Goal: Share content

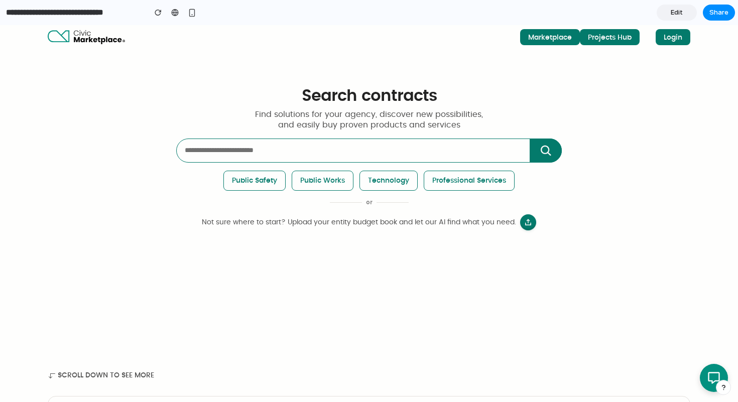
click at [669, 10] on link "Edit" at bounding box center [677, 13] width 40 height 16
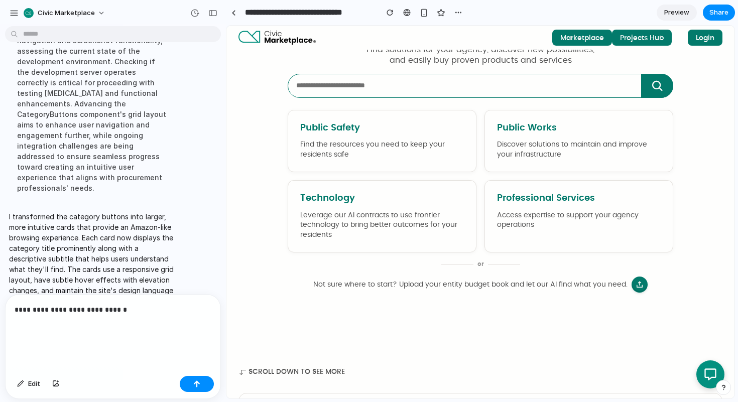
scroll to position [399, 0]
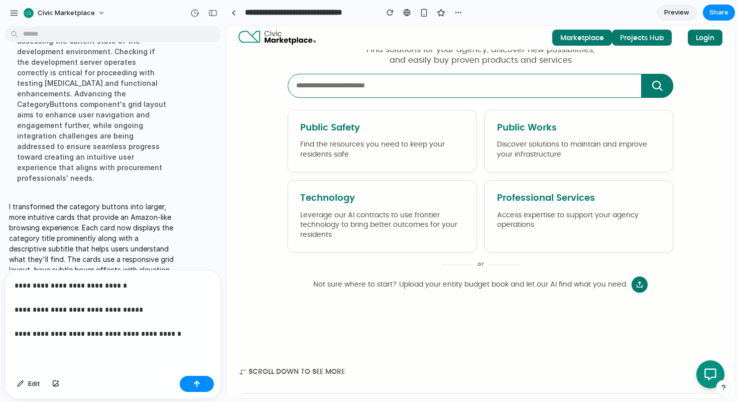
click at [134, 333] on p "**********" at bounding box center [113, 310] width 197 height 60
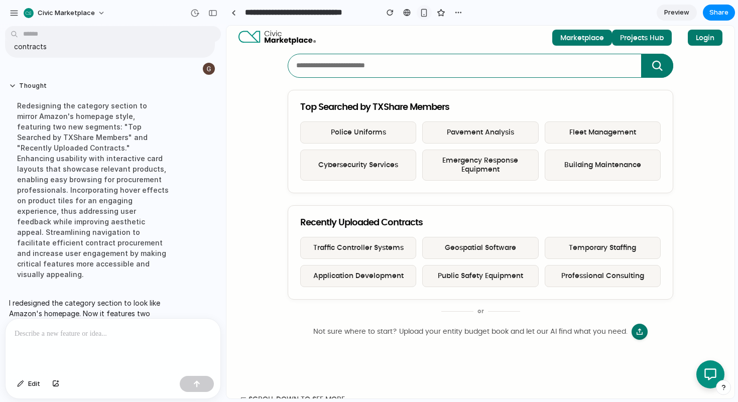
scroll to position [633, 0]
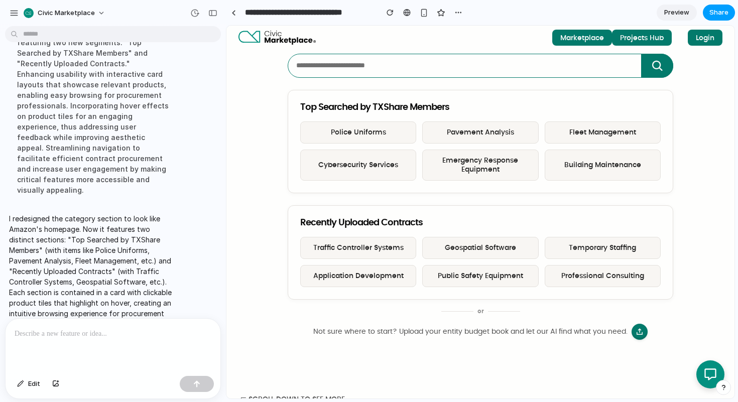
click at [720, 13] on span "Share" at bounding box center [718, 13] width 19 height 10
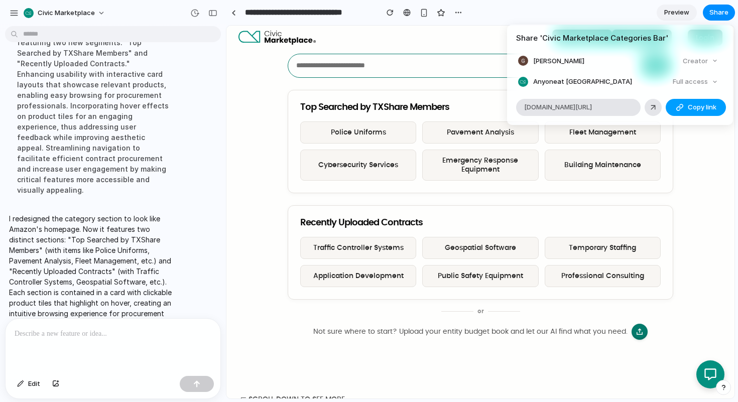
click at [699, 104] on span "Copy link" at bounding box center [702, 107] width 29 height 10
click at [701, 183] on div "Share ' Civic Marketplace Categories Bar ' [PERSON_NAME] Creator Anyone at [GEO…" at bounding box center [369, 201] width 738 height 402
